Goal: Communication & Community: Answer question/provide support

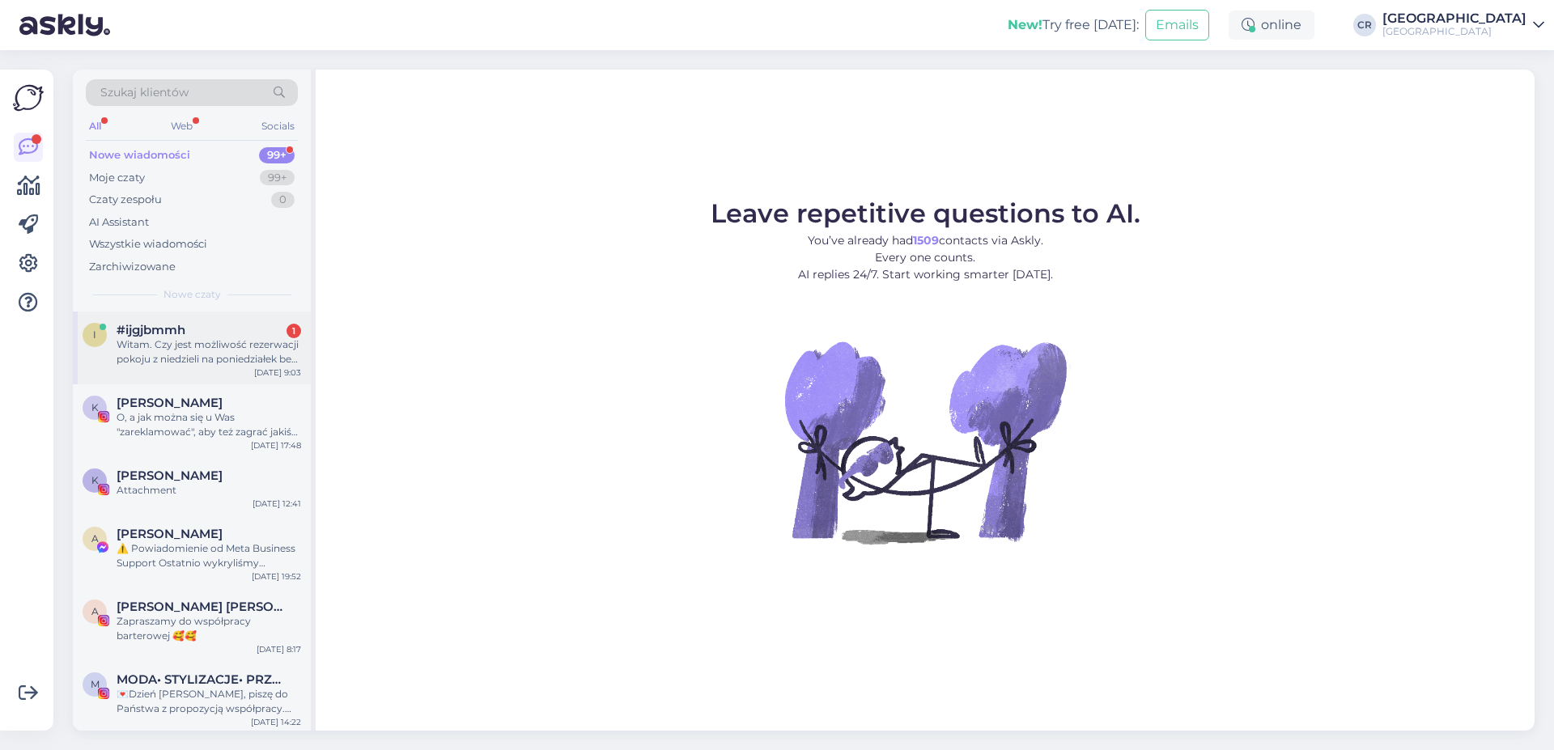
click at [176, 352] on div "Witam. Czy jest możliwość rezerwacji pokoju z niedzieli na poniedziałek beż moż…" at bounding box center [209, 352] width 185 height 29
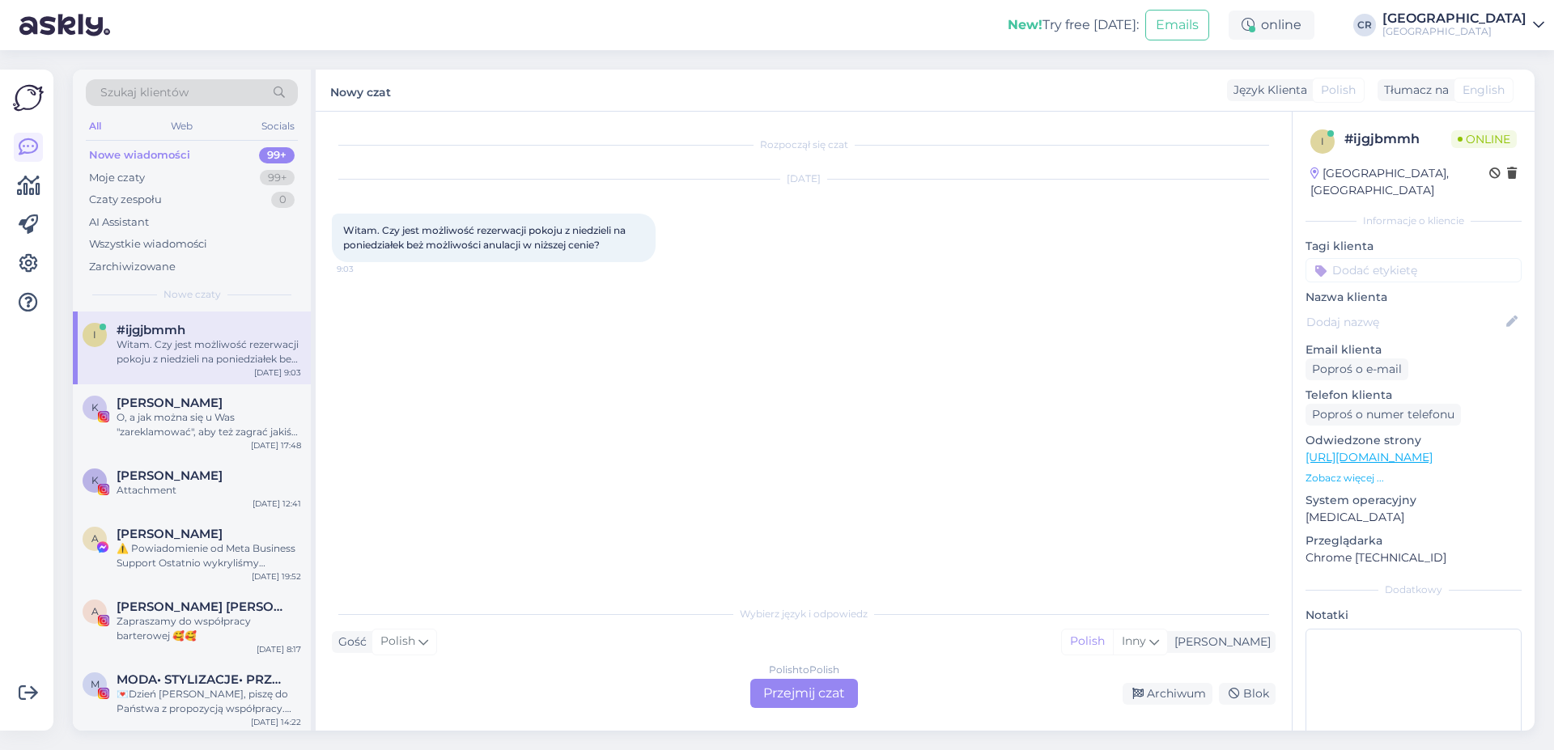
click at [810, 686] on div "Polish to Polish Przejmij czat" at bounding box center [804, 693] width 108 height 29
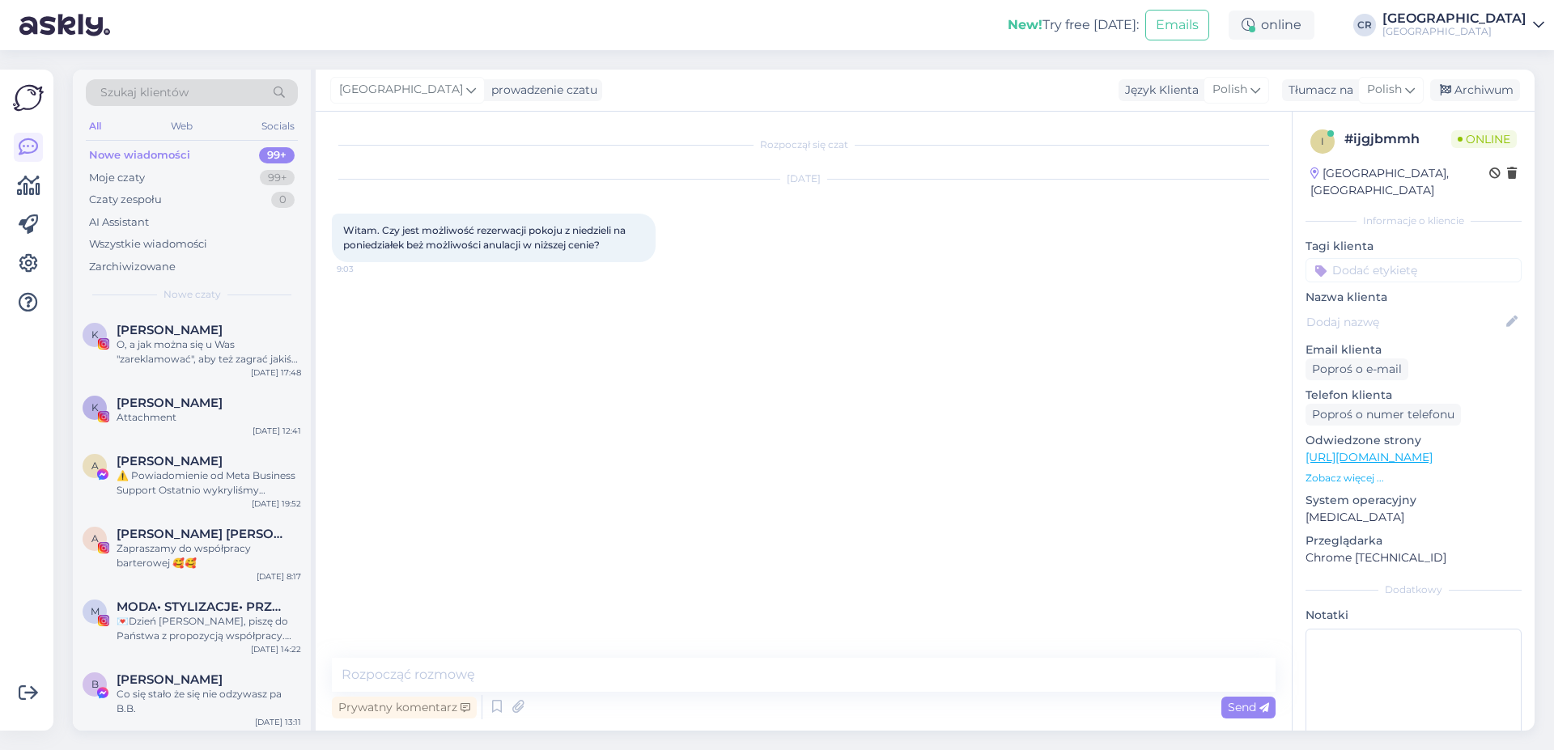
click at [660, 656] on div "Rozpoczął się czat [DATE] Witam. Czy jest możliwość rezerwacji pokoju z niedzie…" at bounding box center [804, 421] width 976 height 619
click at [653, 672] on textarea at bounding box center [804, 675] width 944 height 34
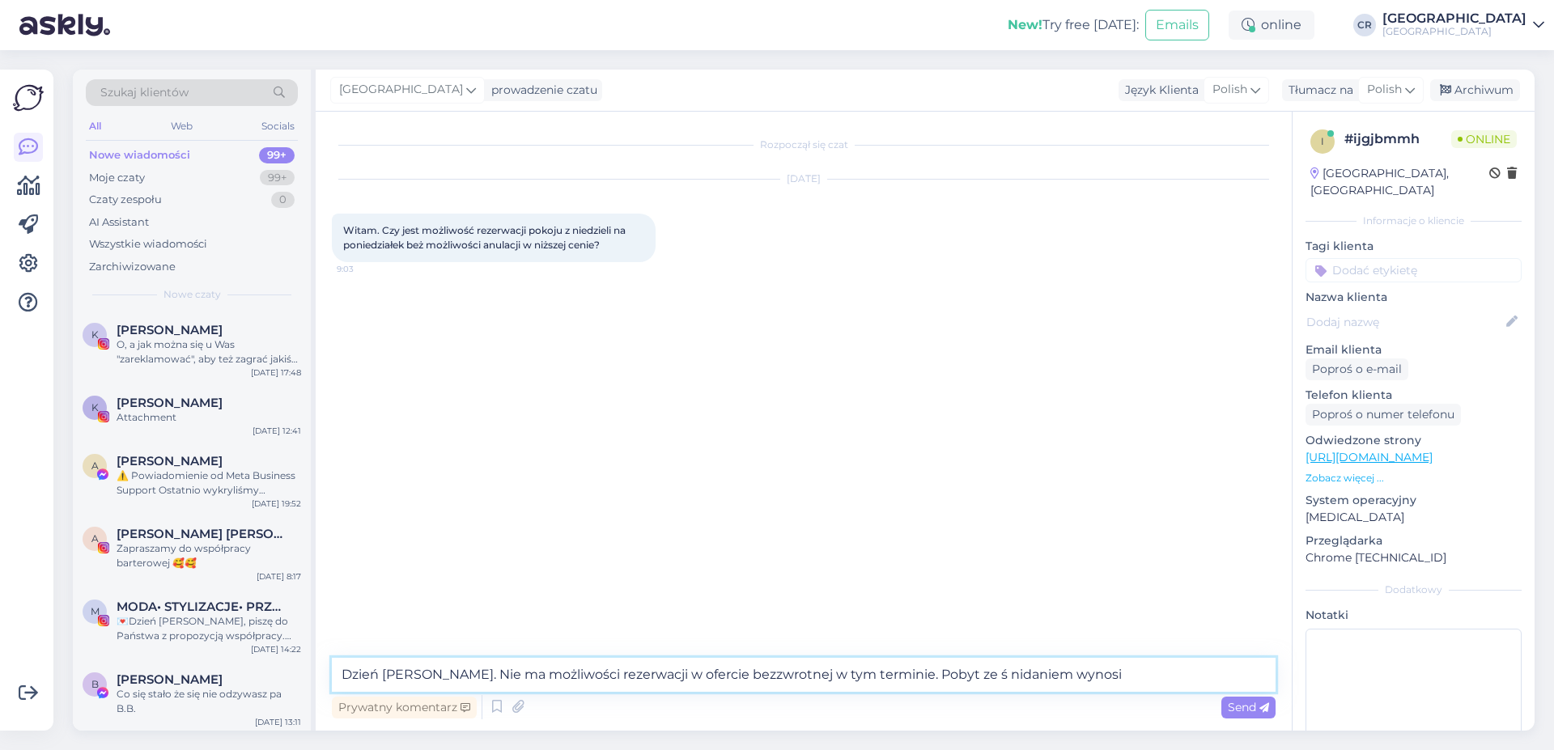
click at [942, 667] on textarea "Dzień [PERSON_NAME]. Nie ma możliwości rezerwacji w ofercie bezzwrotnej w tym t…" at bounding box center [804, 675] width 944 height 34
click at [951, 674] on textarea "Dzień [PERSON_NAME]. Nie ma możliwości rezerwacji w ofercie bezzwrotnej w tym t…" at bounding box center [804, 675] width 944 height 34
click at [1076, 665] on textarea "Dzień [PERSON_NAME]. Nie ma możliwości rezerwacji w ofercie bezzwrotnej w tym t…" at bounding box center [804, 675] width 944 height 34
click at [913, 681] on textarea "Dzień [PERSON_NAME]. Nie ma możliwości rezerwacji w ofercie bezzwrotnej w tym t…" at bounding box center [804, 675] width 944 height 34
type textarea "Dzień [PERSON_NAME]. Nie ma możliwości rezerwacji w ofercie bezzwrotnej w tym t…"
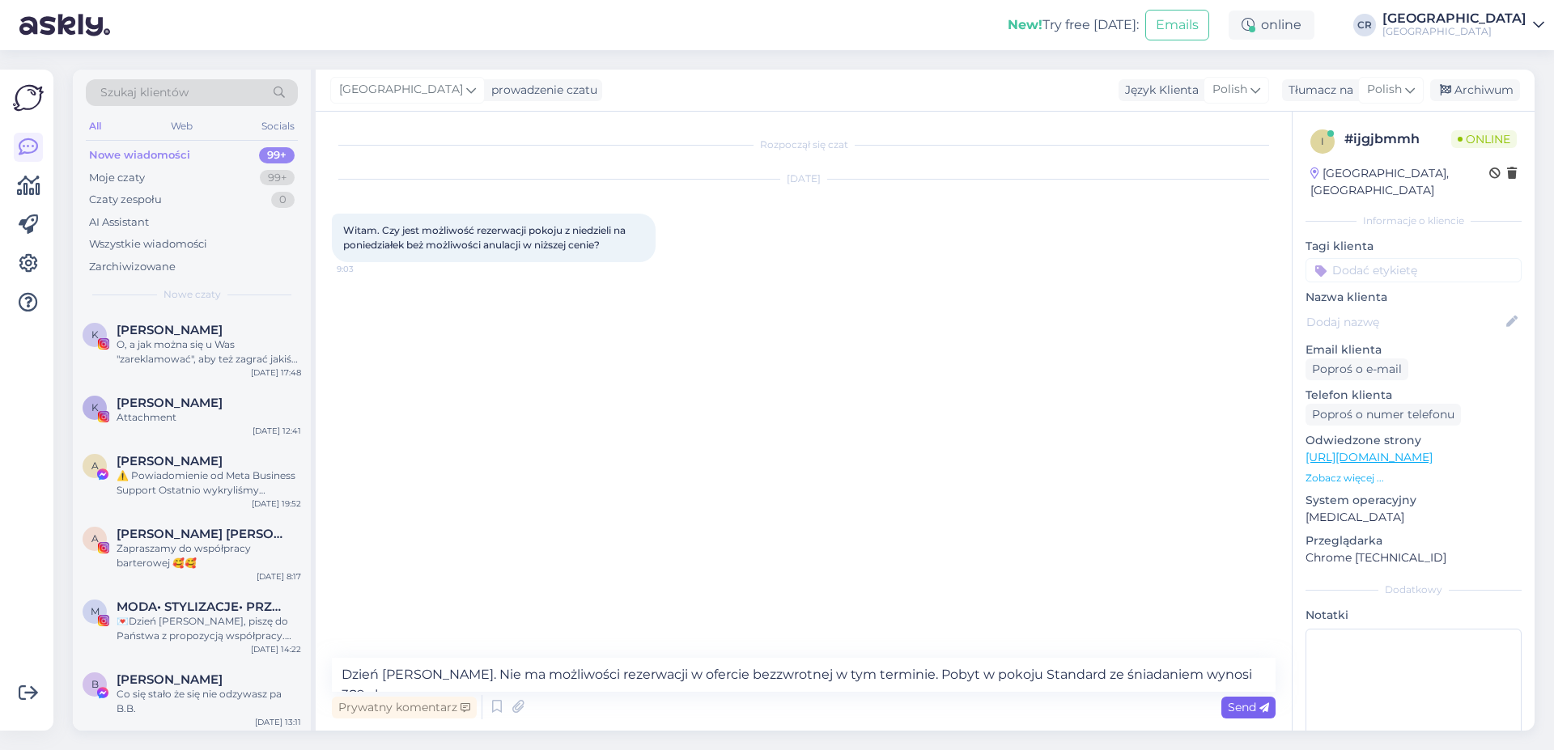
click at [1248, 709] on span "Send" at bounding box center [1248, 707] width 41 height 15
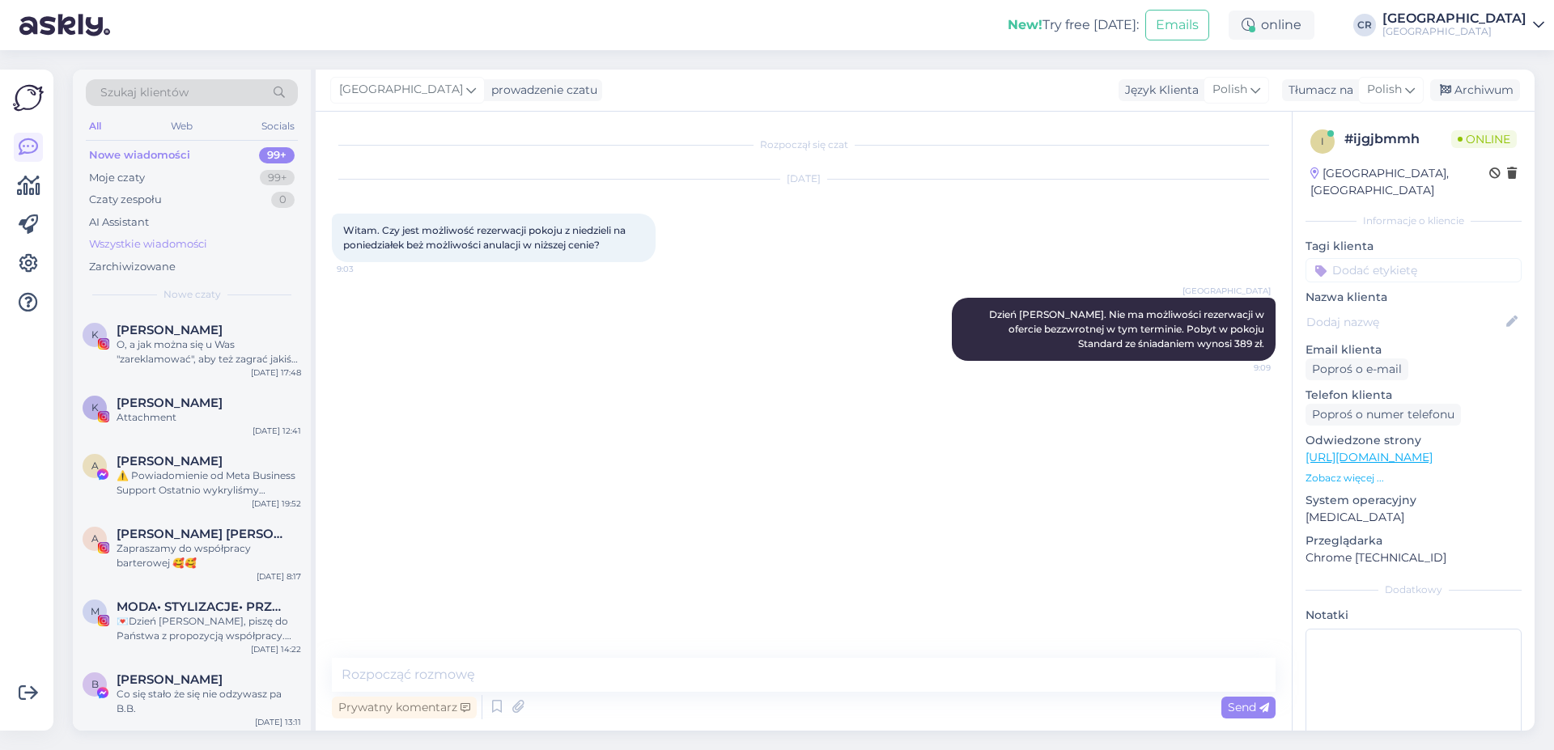
click at [112, 244] on div "Wszystkie wiadomości" at bounding box center [148, 244] width 118 height 16
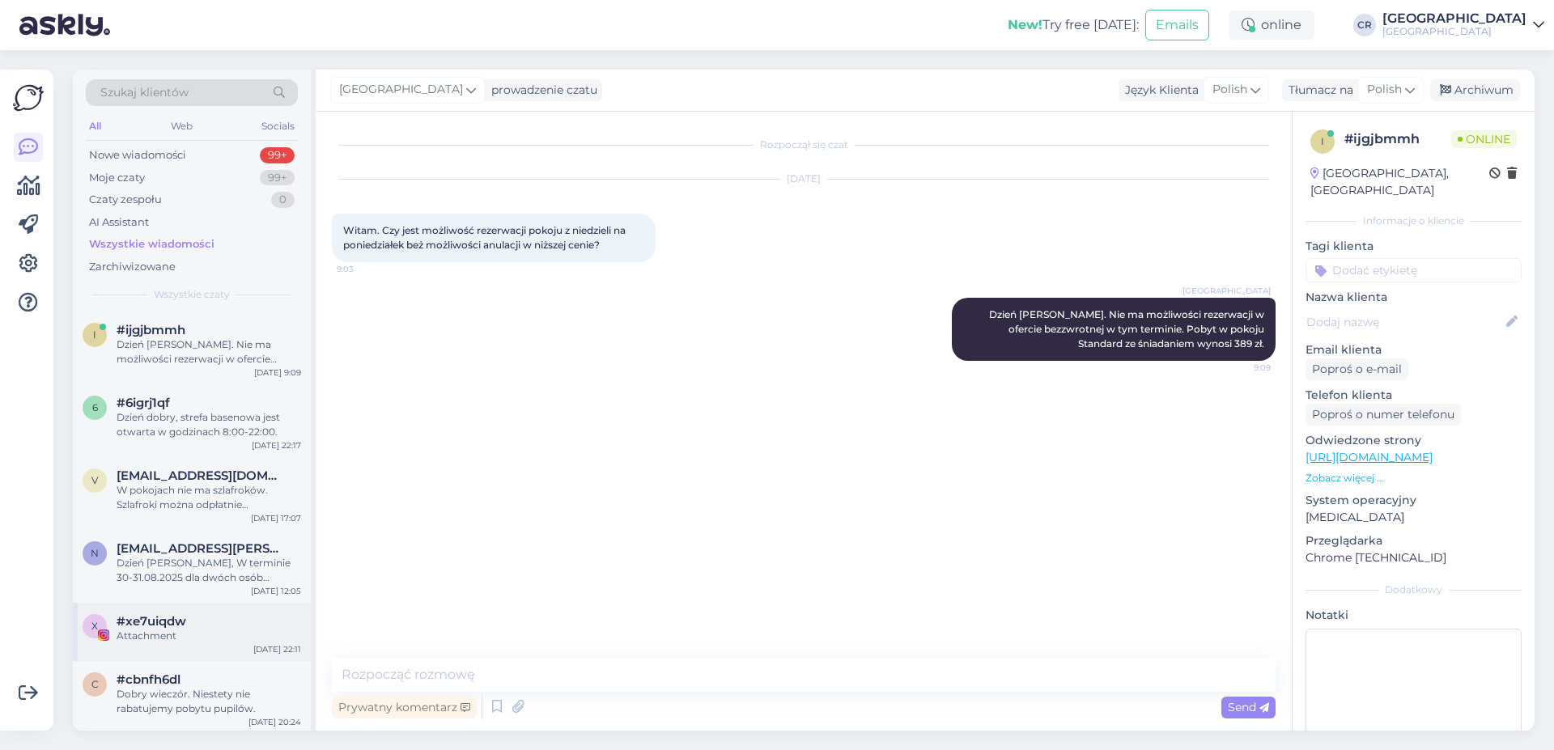
scroll to position [92, 0]
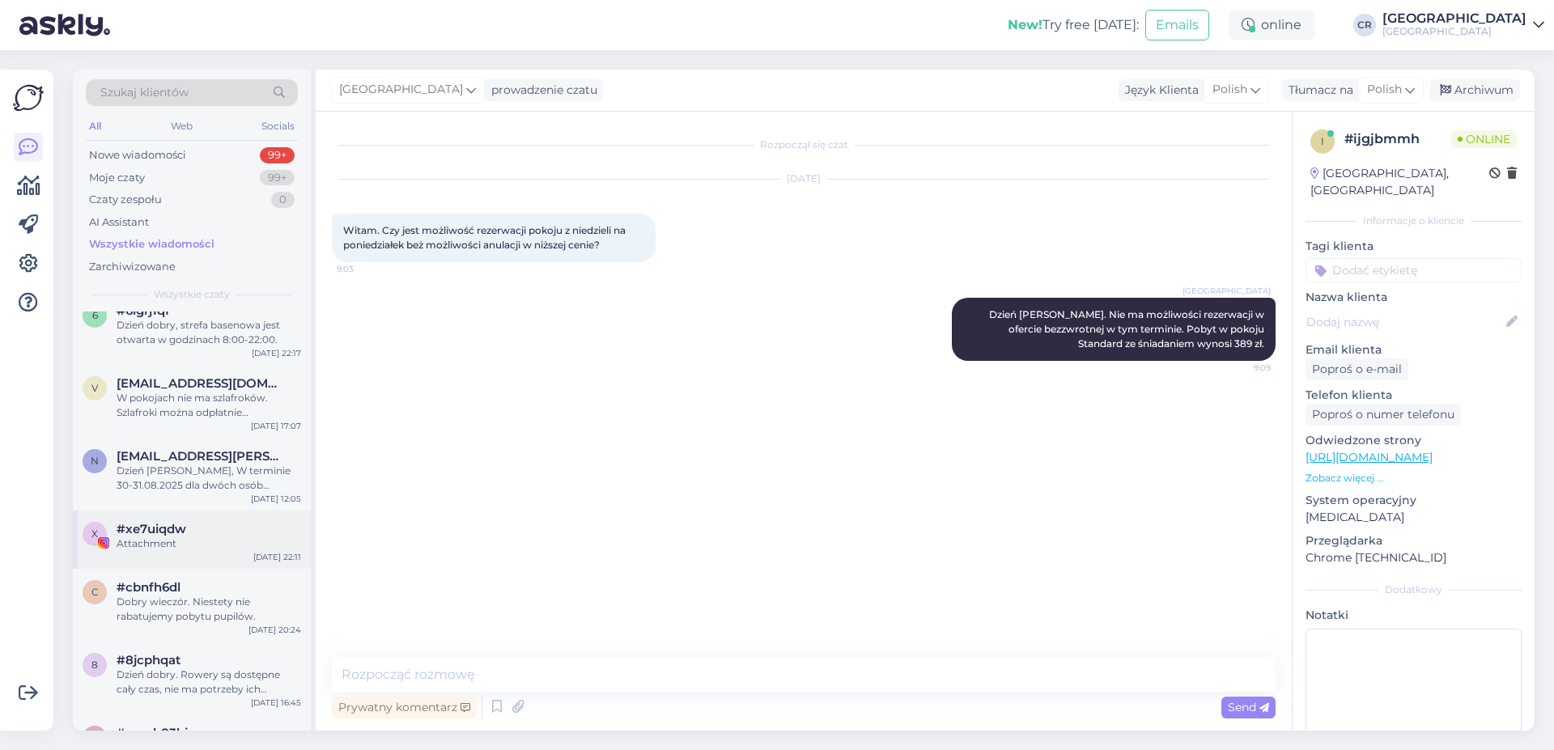
click at [194, 614] on div "Dobry wieczór. Niestety nie rabatujemy pobytu pupilów." at bounding box center [209, 609] width 185 height 29
